Goal: Task Accomplishment & Management: Manage account settings

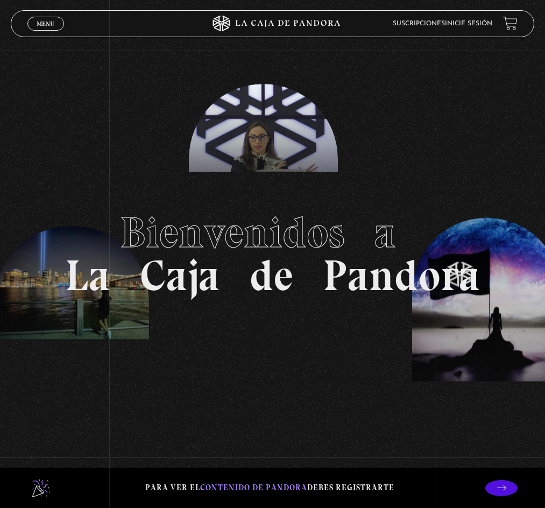
click at [488, 26] on link "Inicie sesión" at bounding box center [468, 23] width 47 height 6
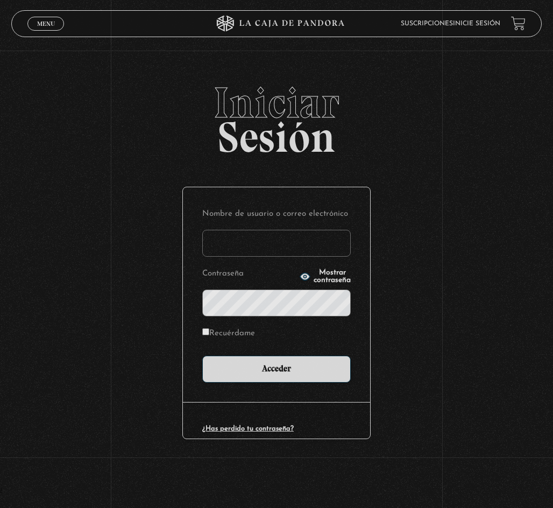
click at [267, 253] on input "Nombre de usuario o correo electrónico" at bounding box center [276, 243] width 148 height 27
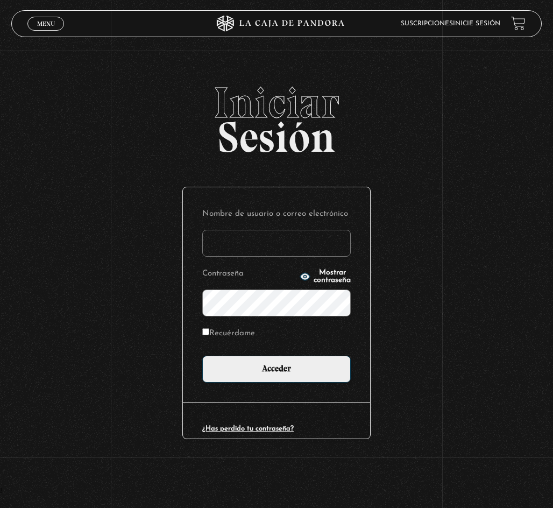
type input "maguero"
click at [202, 355] on input "Acceder" at bounding box center [276, 368] width 148 height 27
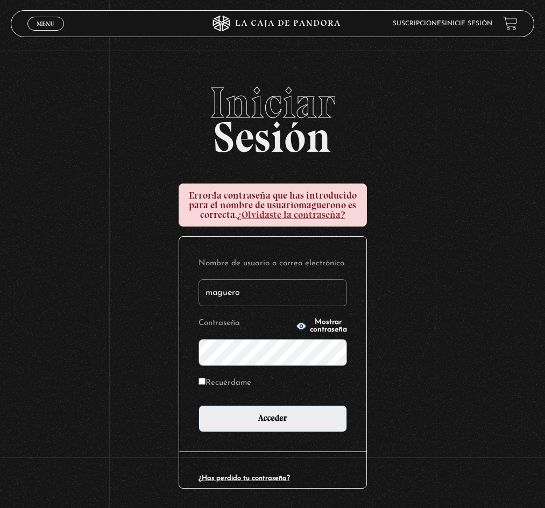
click at [198, 405] on input "Acceder" at bounding box center [272, 418] width 148 height 27
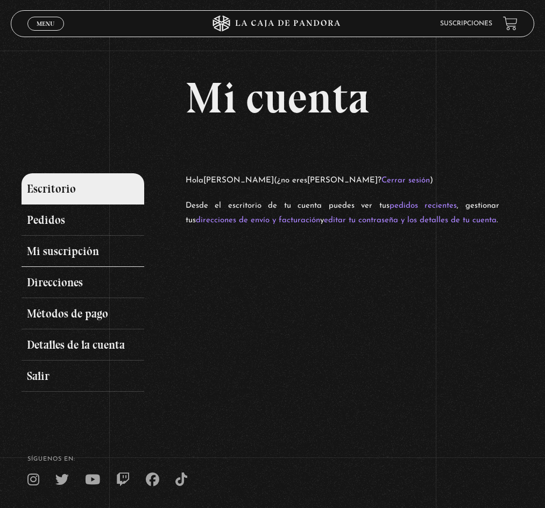
click at [79, 250] on link "Mi suscripción" at bounding box center [83, 251] width 123 height 31
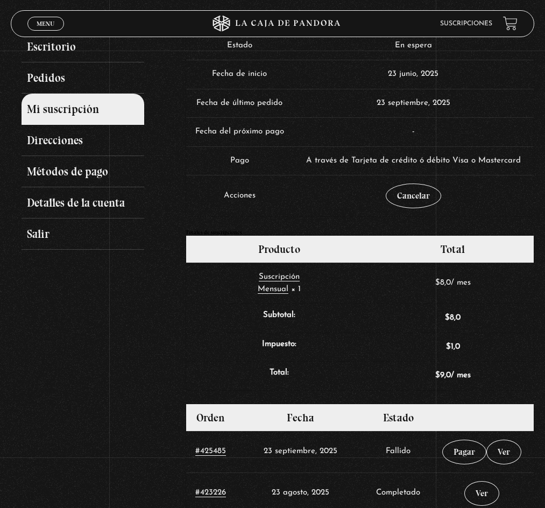
scroll to position [88, 0]
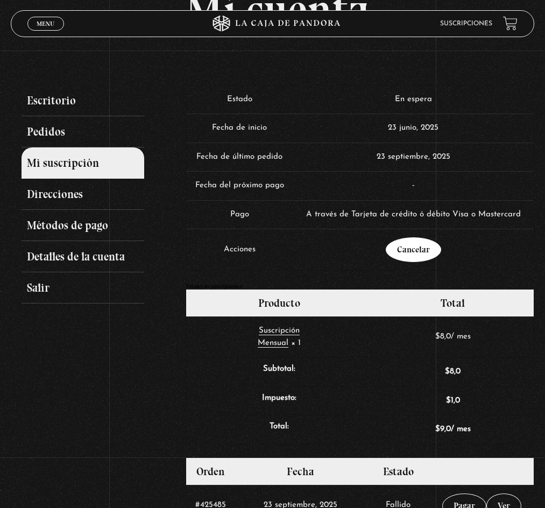
click at [424, 250] on link "Cancelar" at bounding box center [413, 249] width 55 height 25
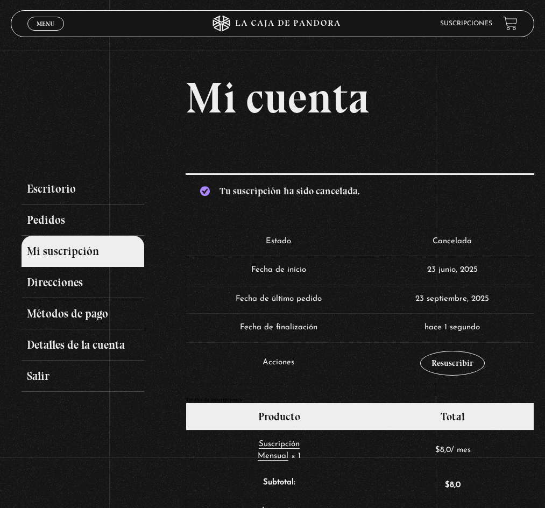
click at [54, 23] on span "Menu" at bounding box center [46, 23] width 18 height 6
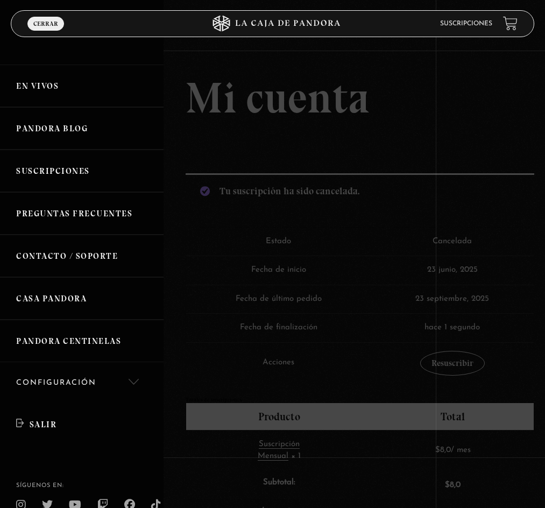
click at [492, 26] on link "Suscripciones" at bounding box center [466, 23] width 52 height 6
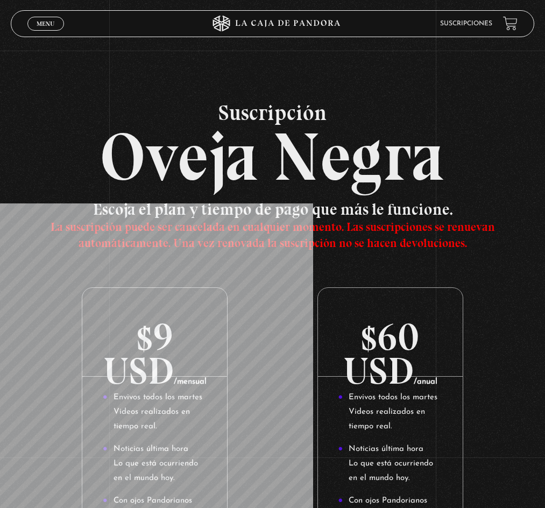
click at [48, 18] on link "Menu Cerrar" at bounding box center [45, 24] width 37 height 14
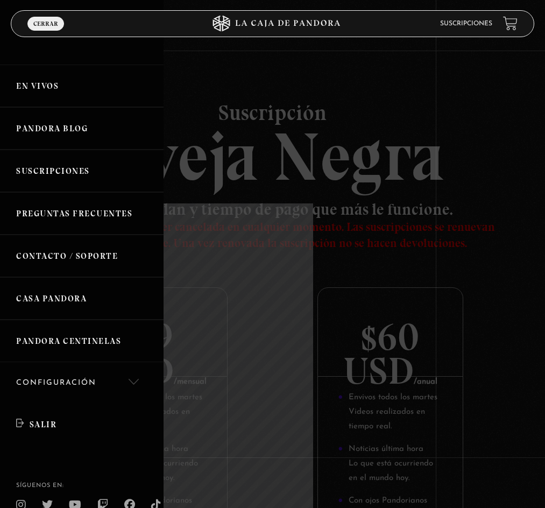
click at [51, 422] on link "Salir" at bounding box center [81, 423] width 163 height 41
